Goal: Task Accomplishment & Management: Complete application form

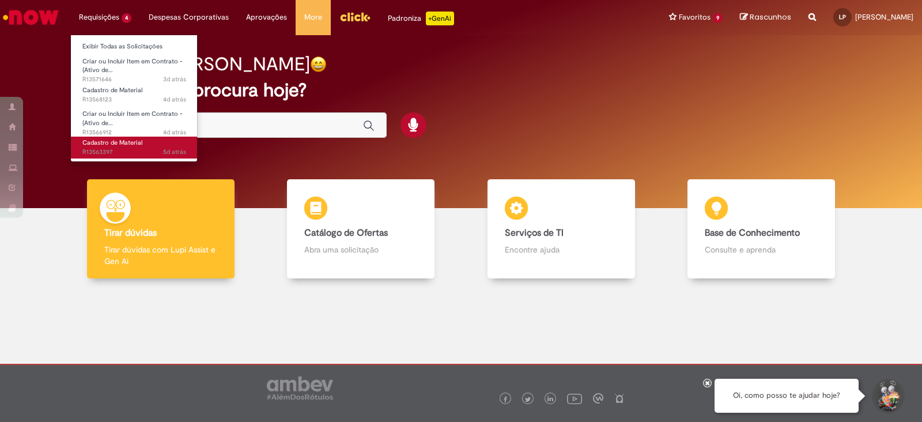
click at [109, 145] on span "Cadastro de Material" at bounding box center [112, 142] width 60 height 9
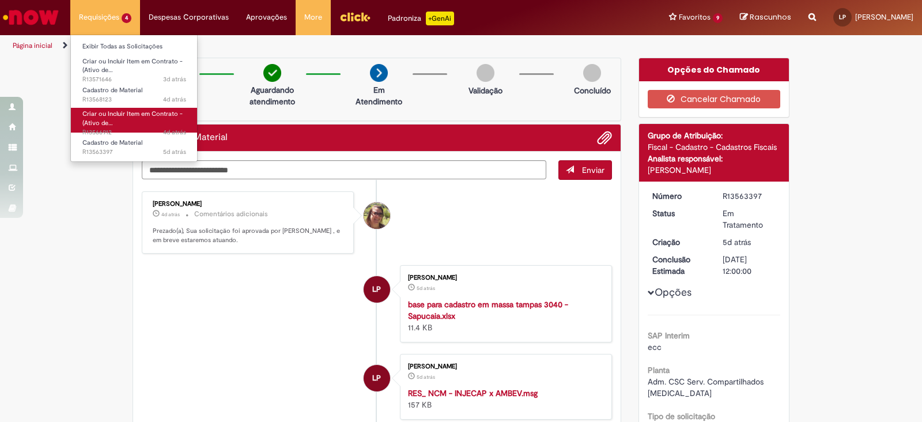
click at [120, 117] on span "Criar ou Incluir Item em Contrato - (Ativo de…" at bounding box center [132, 118] width 100 height 18
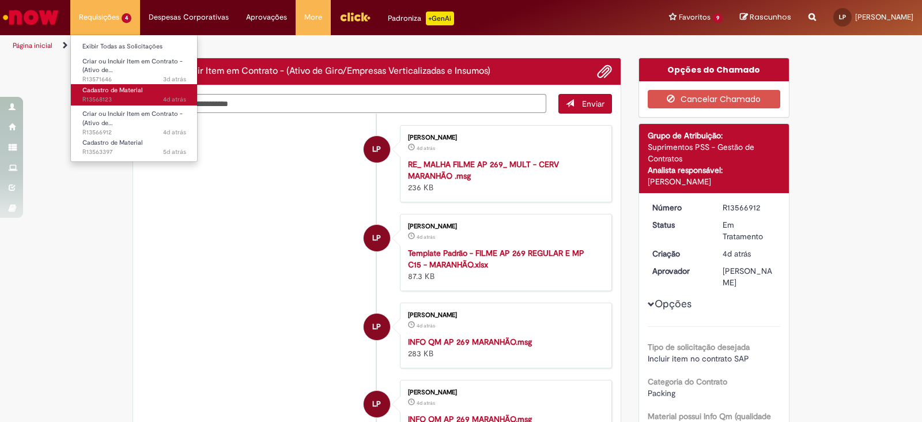
click at [114, 90] on span "Cadastro de Material" at bounding box center [112, 90] width 60 height 9
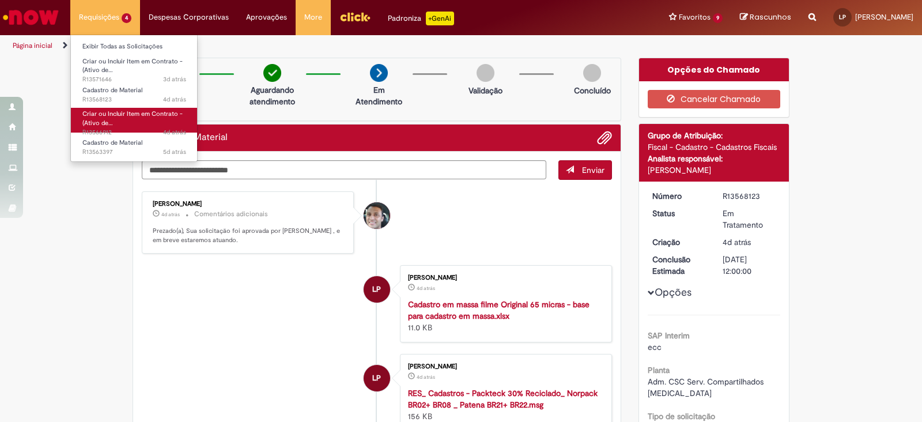
click at [103, 117] on span "Criar ou Incluir Item em Contrato - (Ativo de…" at bounding box center [132, 118] width 100 height 18
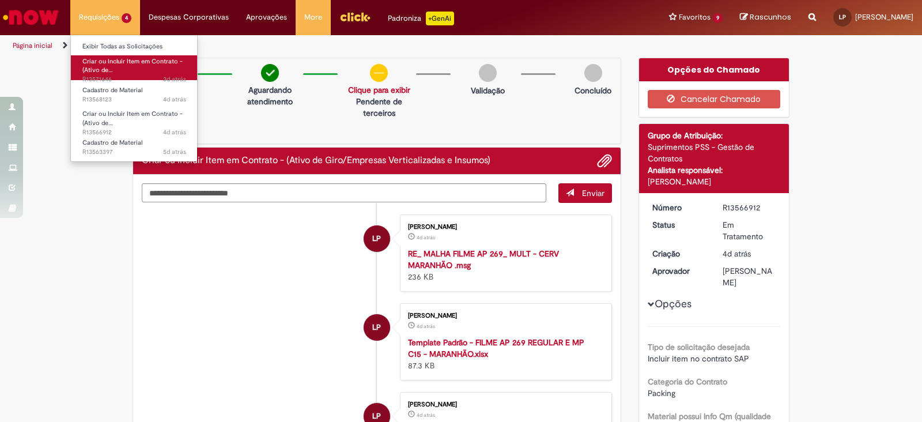
click at [103, 62] on span "Criar ou Incluir Item em Contrato - (Ativo de…" at bounding box center [132, 66] width 100 height 18
